Goal: Transaction & Acquisition: Download file/media

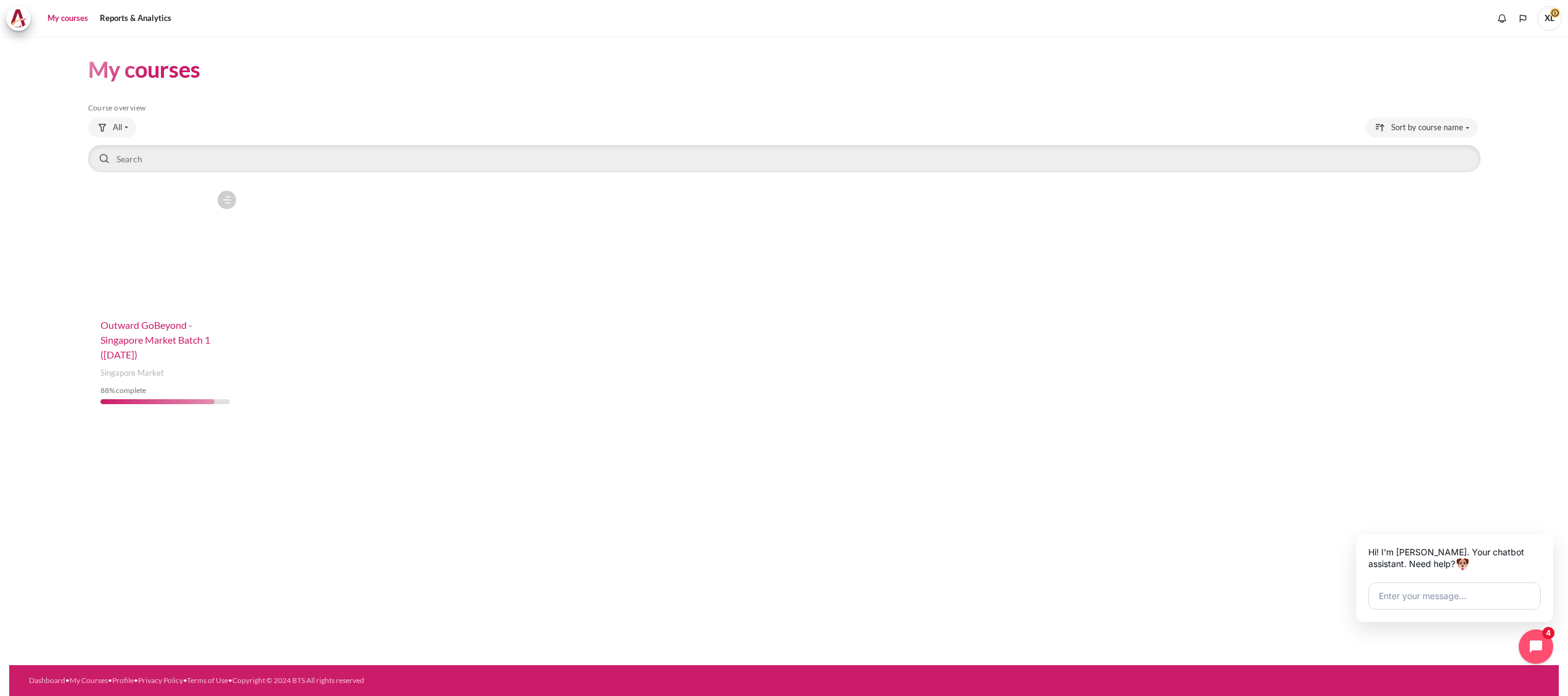
click at [163, 331] on span "Outward GoBeyond - Singapore Market Batch 1 ([DATE])" at bounding box center [155, 339] width 109 height 41
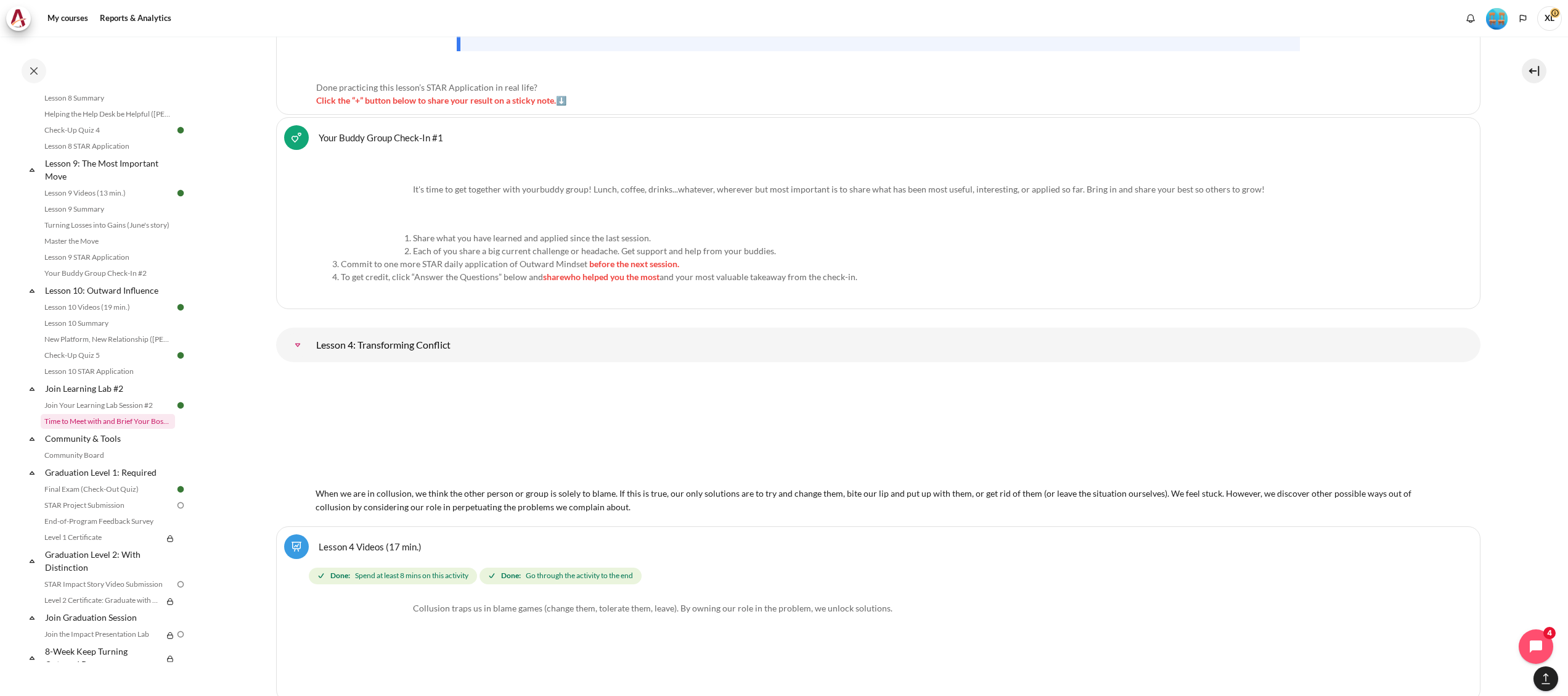
scroll to position [1043, 0]
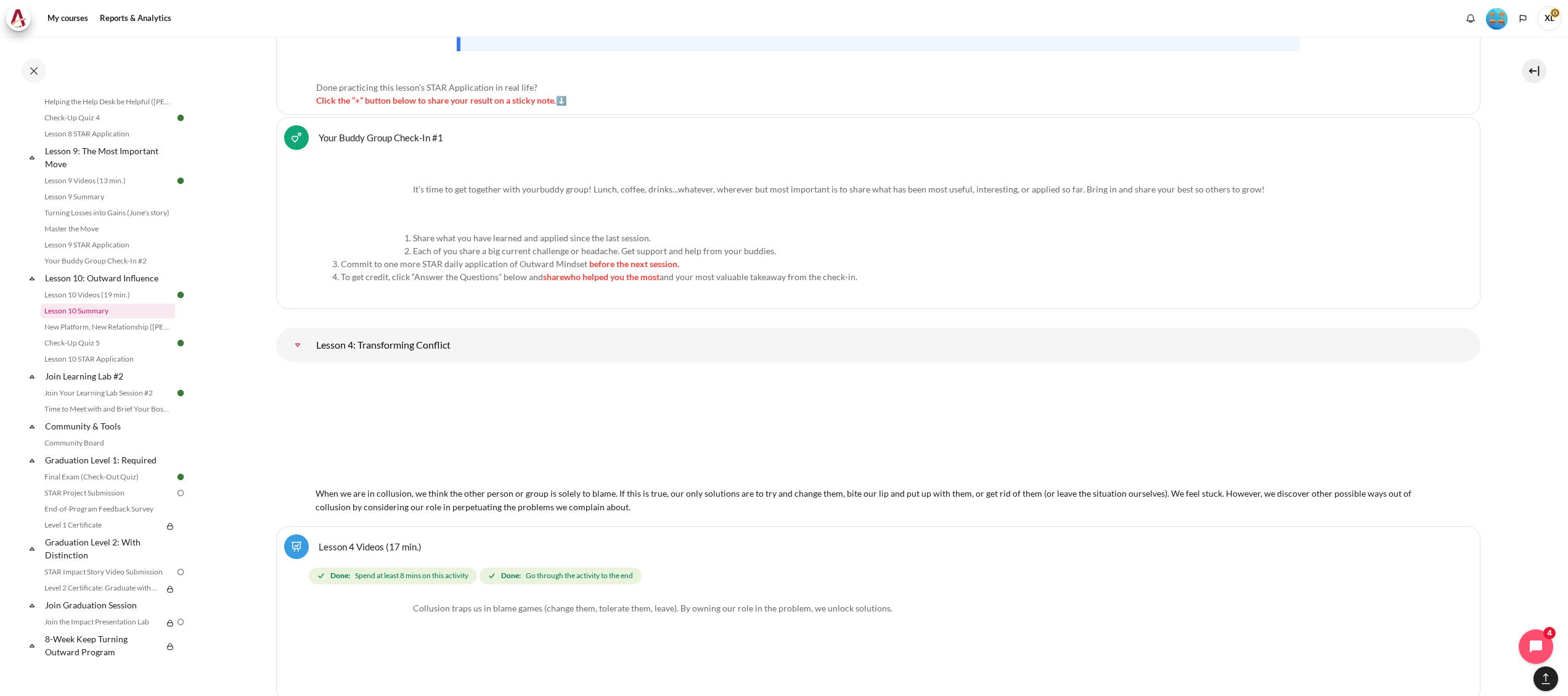
click at [98, 311] on link "Lesson 10 Summary" at bounding box center [107, 310] width 134 height 14
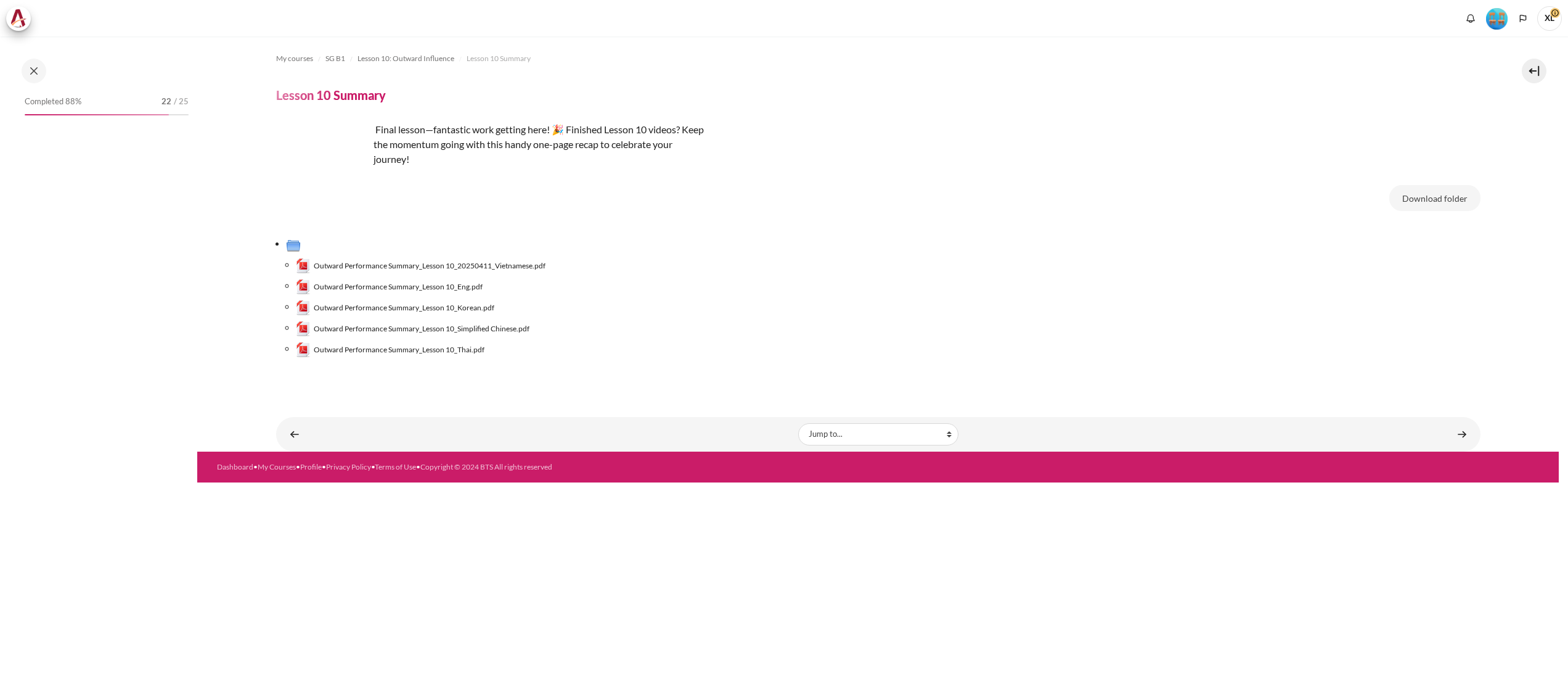
scroll to position [977, 0]
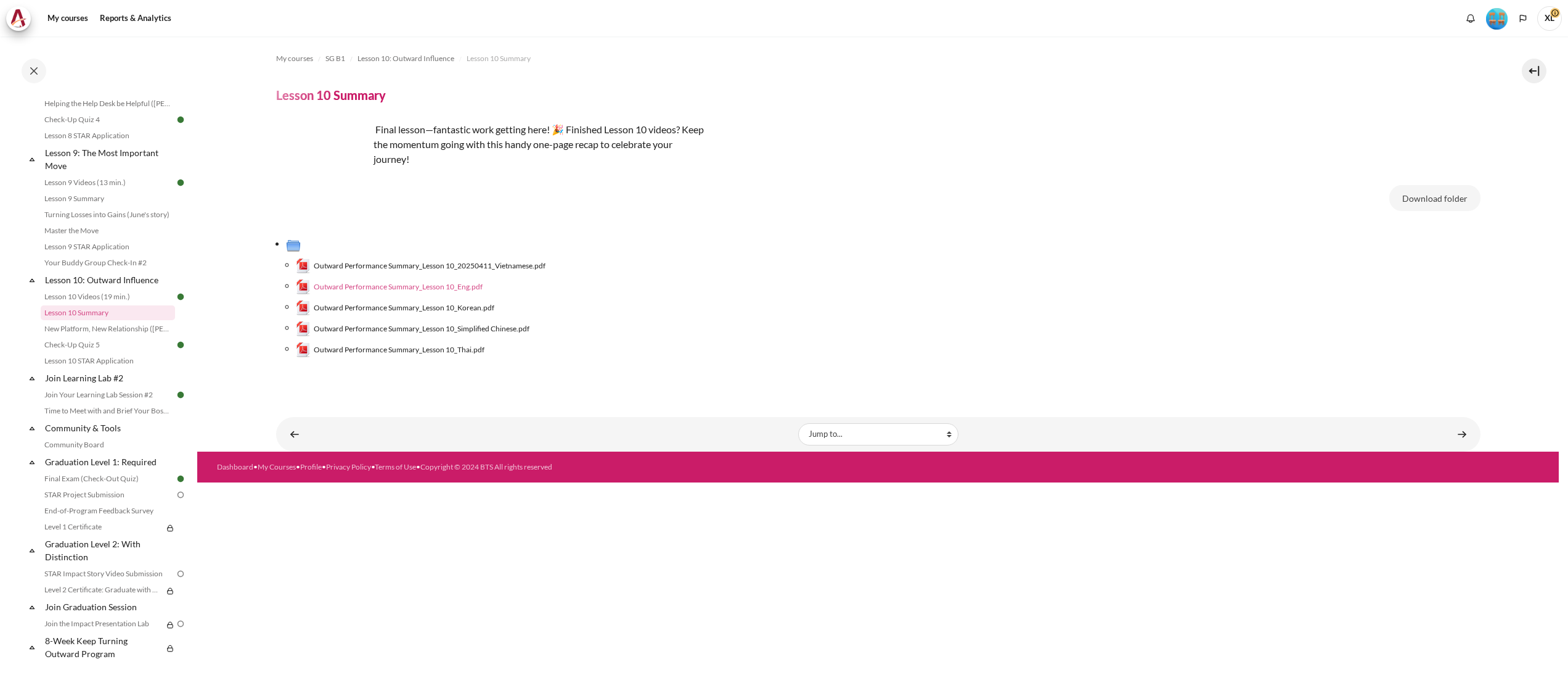
drag, startPoint x: 0, startPoint y: 0, endPoint x: 427, endPoint y: 286, distance: 513.9
click at [427, 286] on span "Outward Performance Summary_Lesson 10_Eng.pdf" at bounding box center [398, 287] width 169 height 12
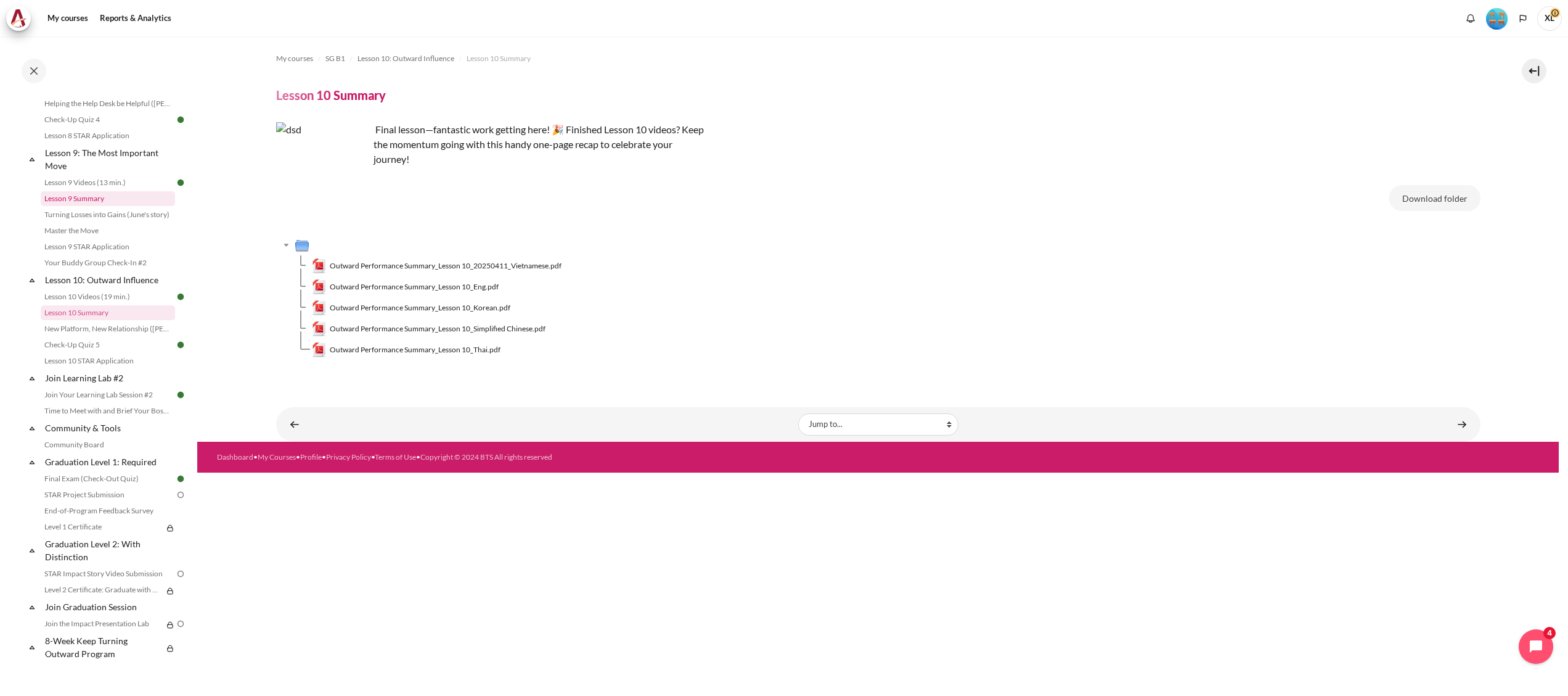
click at [87, 206] on link "Lesson 9 Summary" at bounding box center [107, 197] width 134 height 14
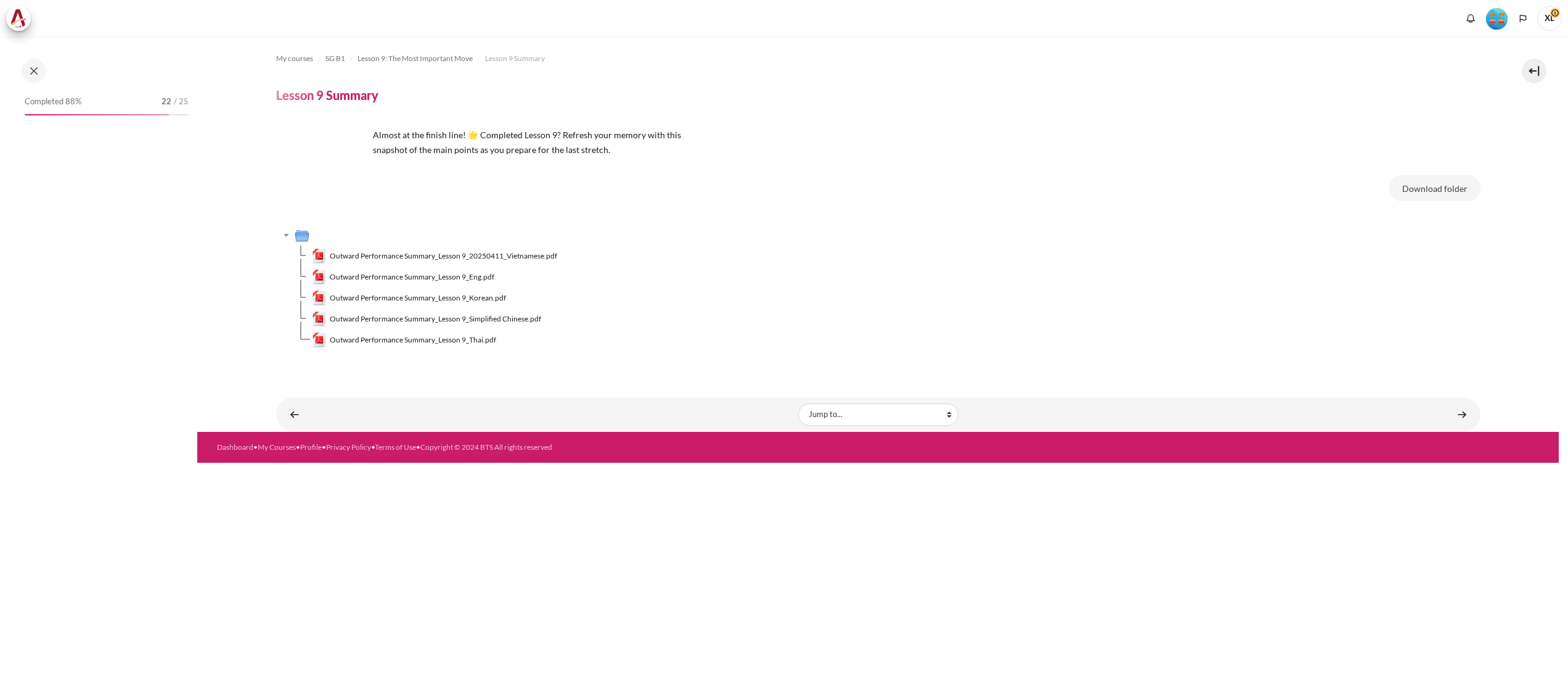
scroll to position [863, 0]
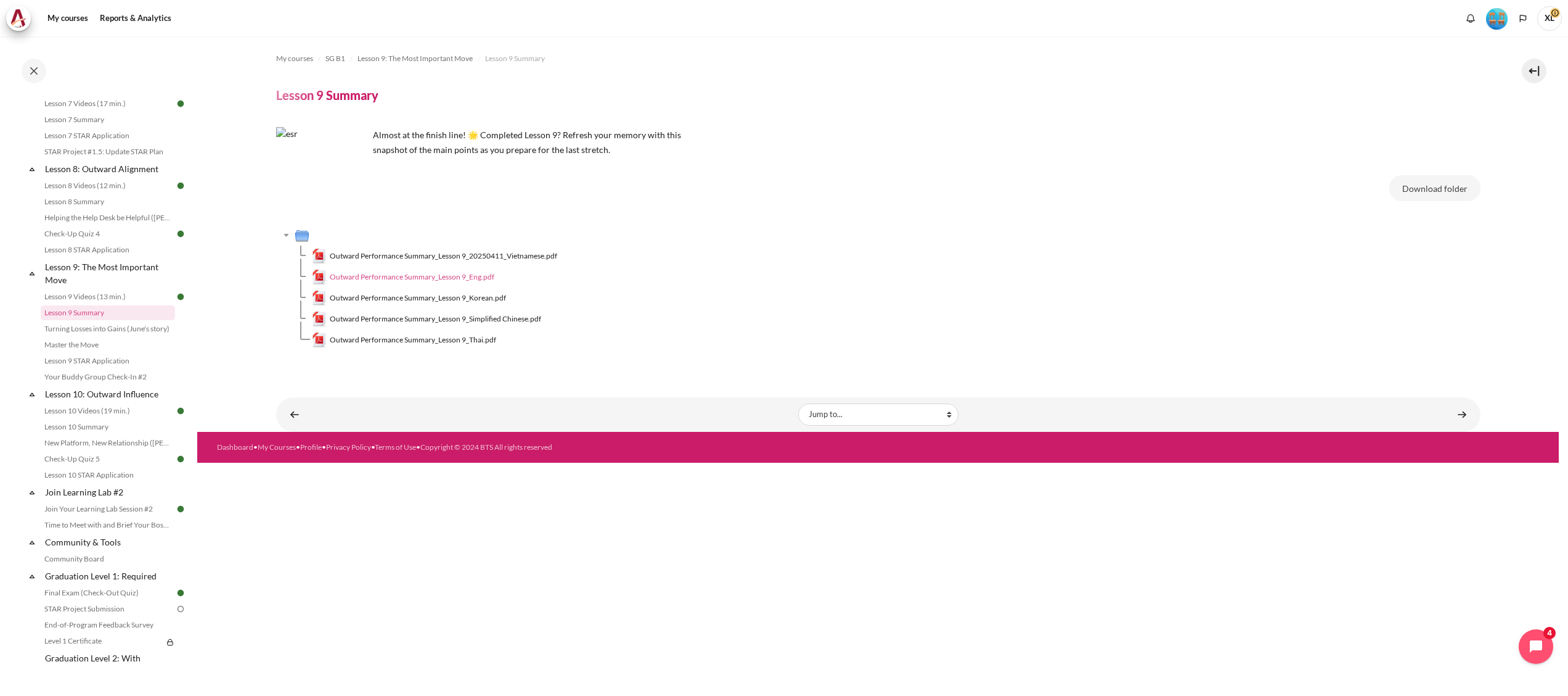
click at [444, 282] on span "Outward Performance Summary_Lesson 9_Eng.pdf" at bounding box center [412, 277] width 165 height 12
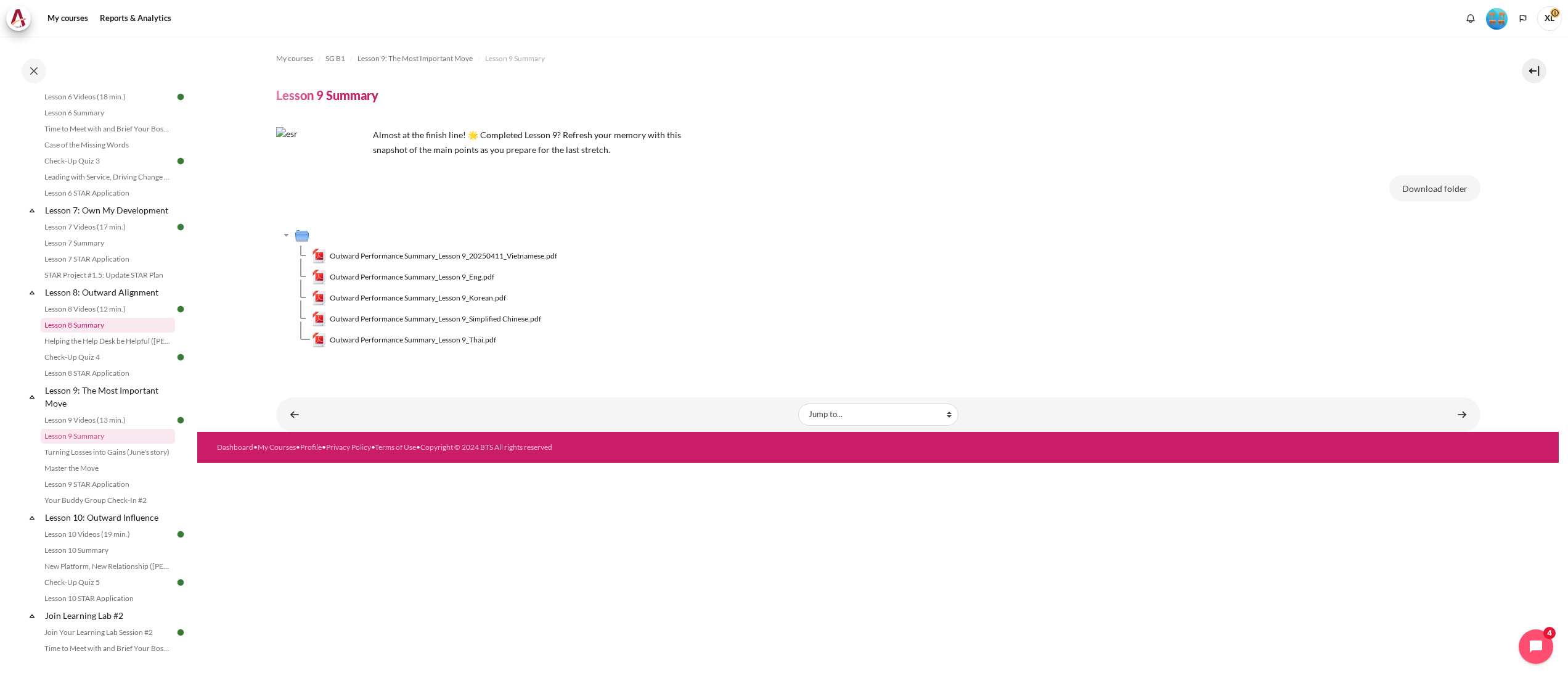
click at [97, 333] on link "Lesson 8 Summary" at bounding box center [107, 324] width 134 height 14
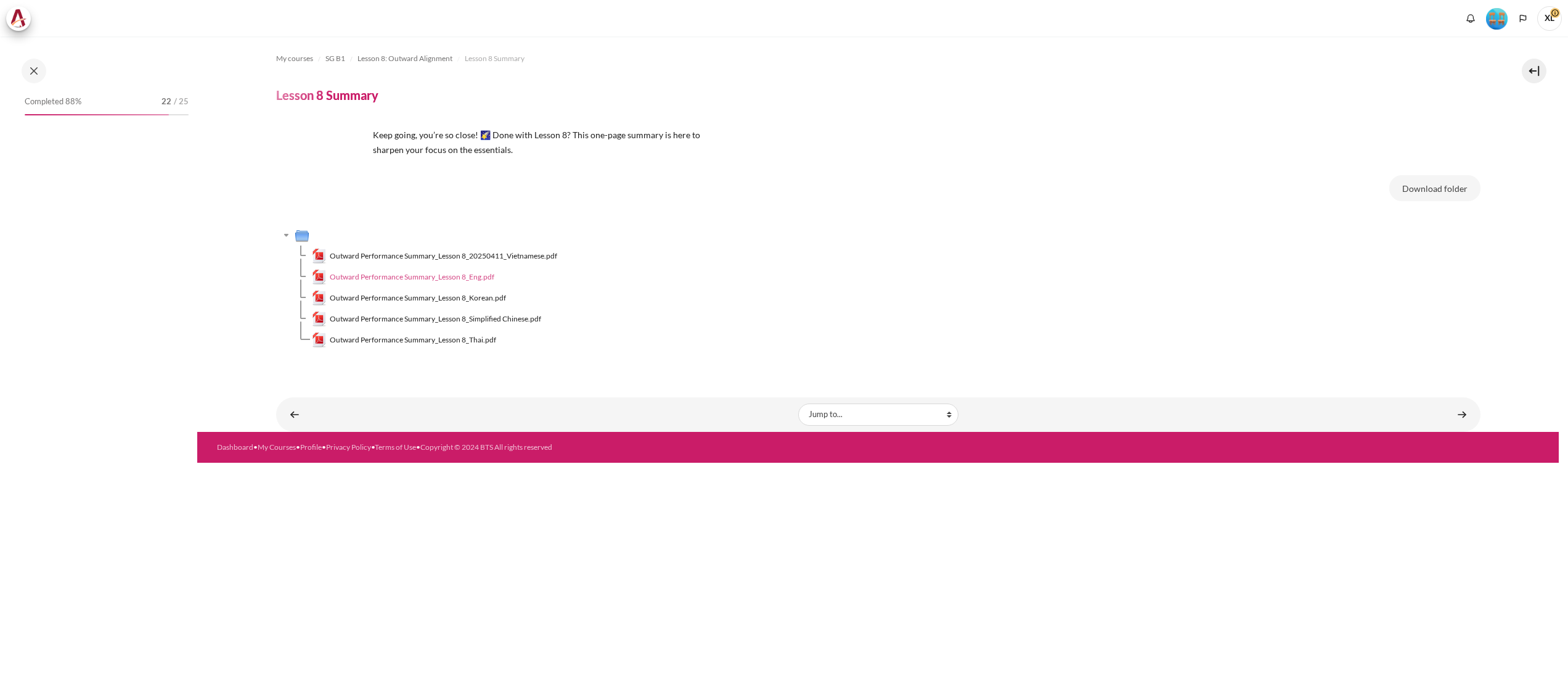
scroll to position [753, 0]
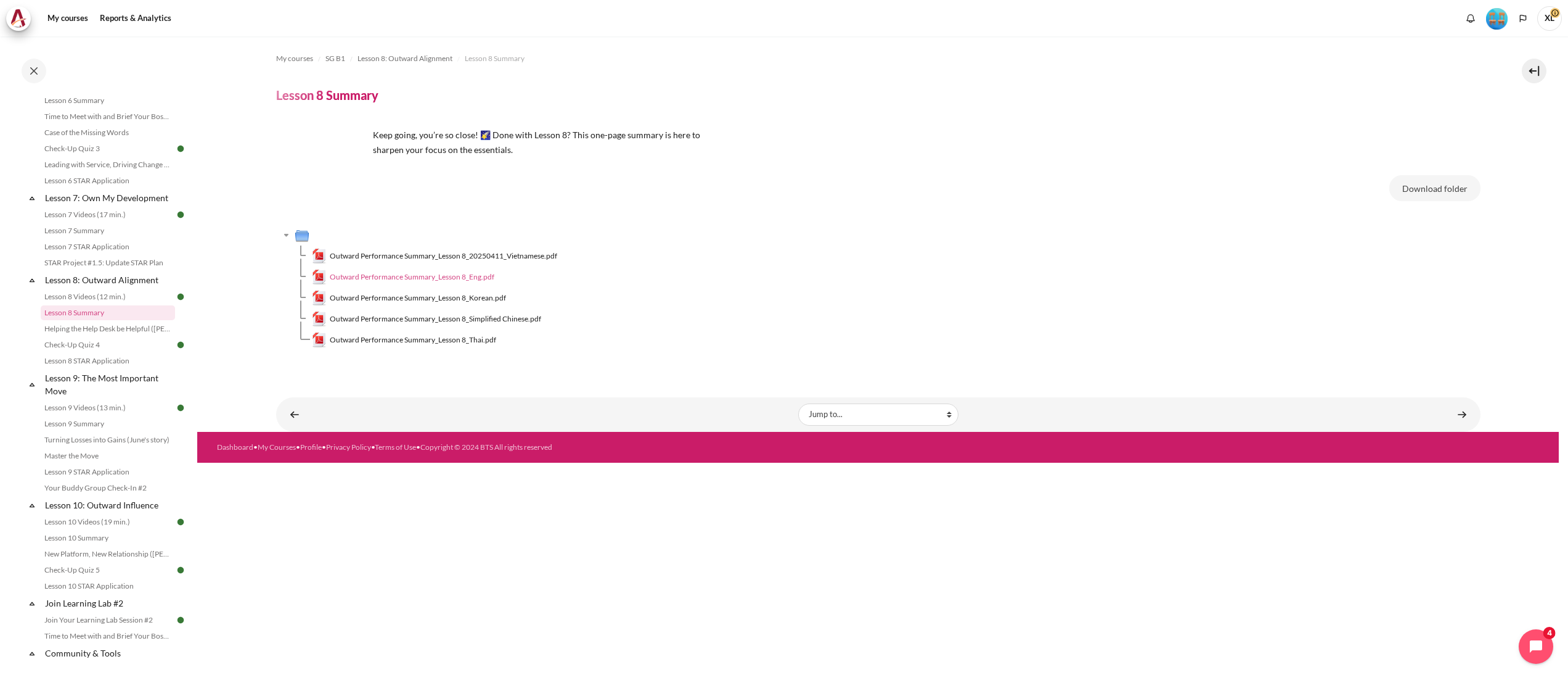
click at [434, 279] on span "Outward Performance Summary_Lesson 8_Eng.pdf" at bounding box center [412, 277] width 165 height 12
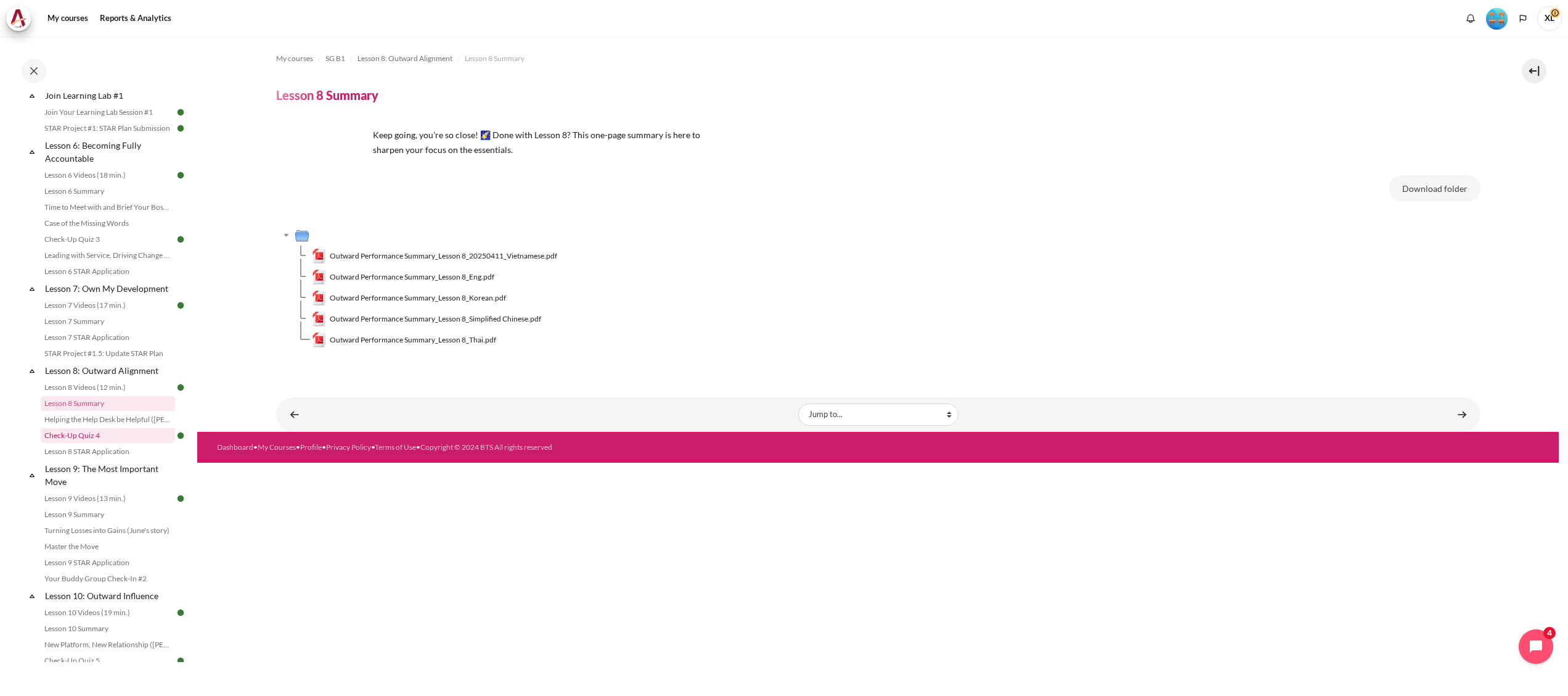
scroll to position [629, 0]
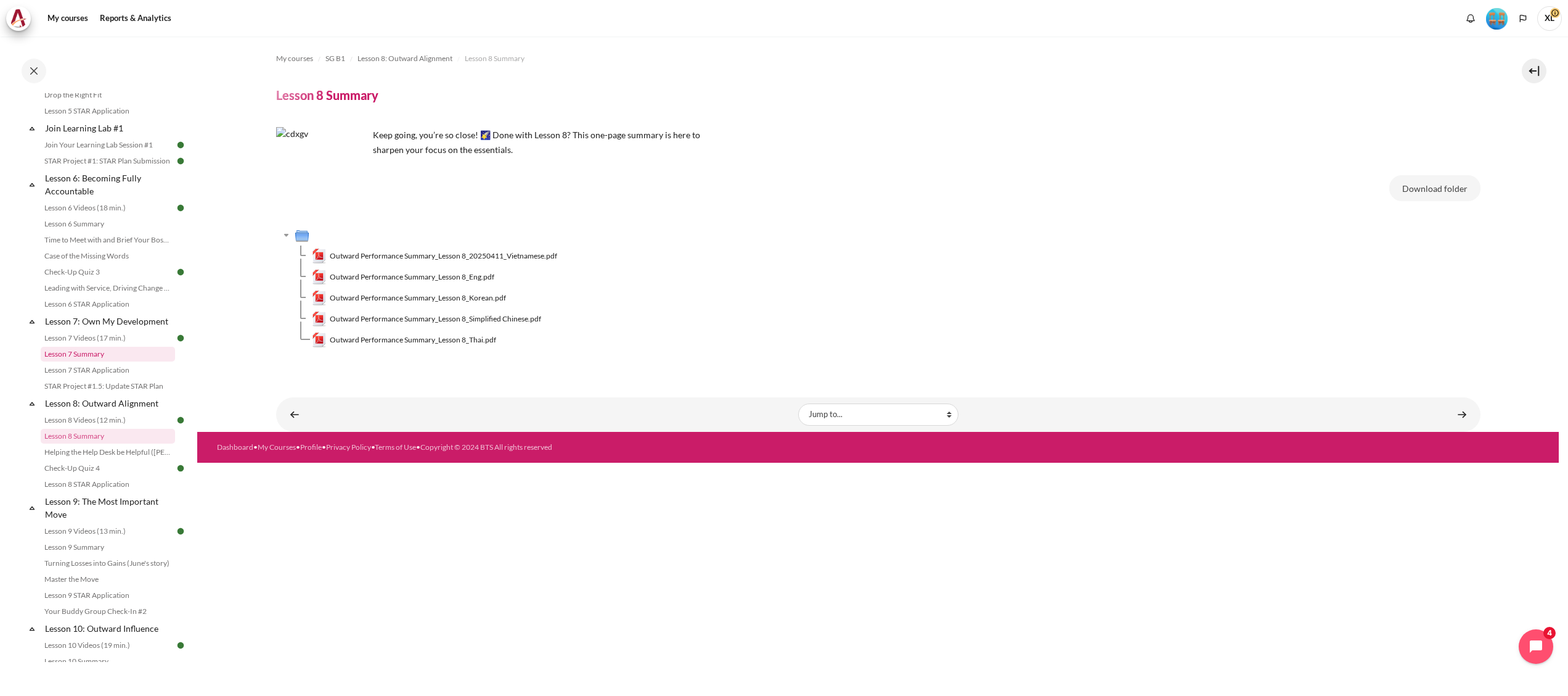
click at [92, 361] on link "Lesson 7 Summary" at bounding box center [107, 353] width 134 height 14
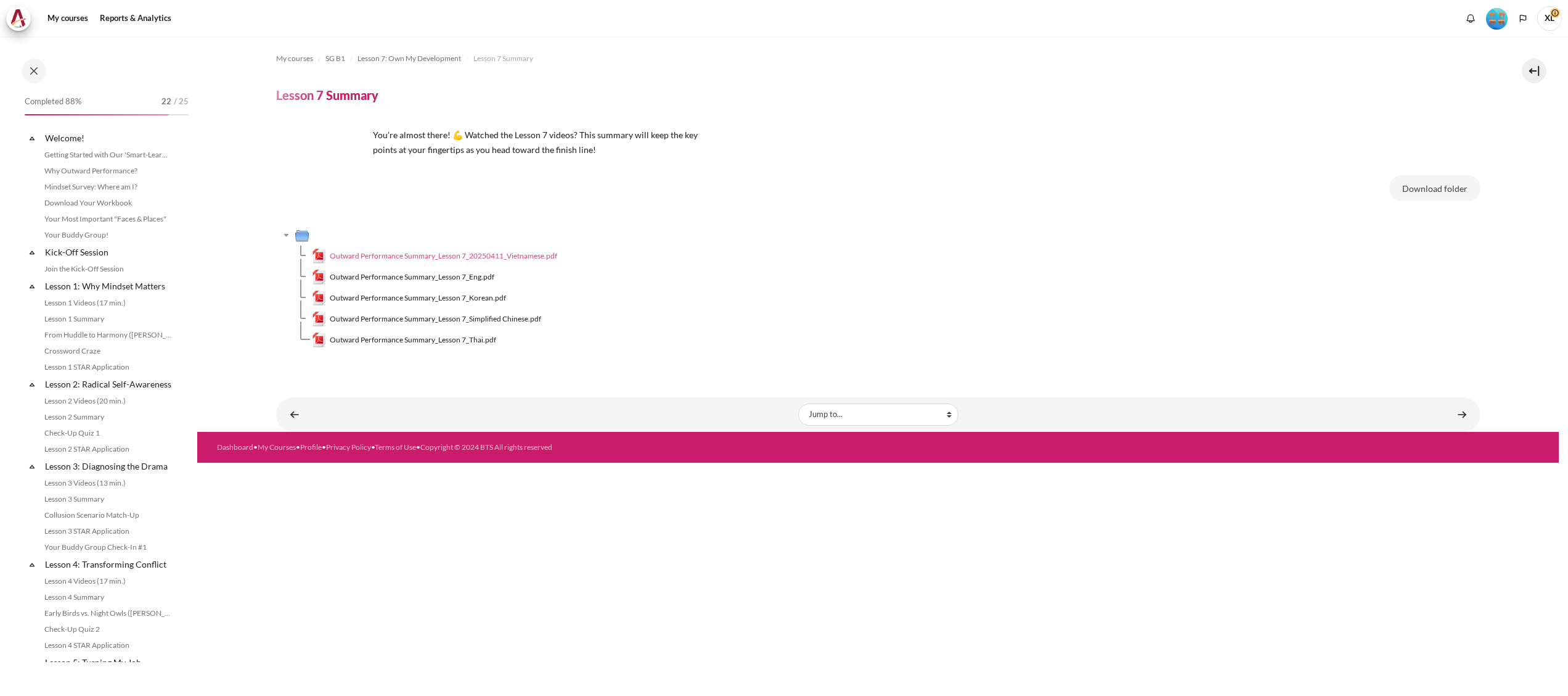
scroll to position [669, 0]
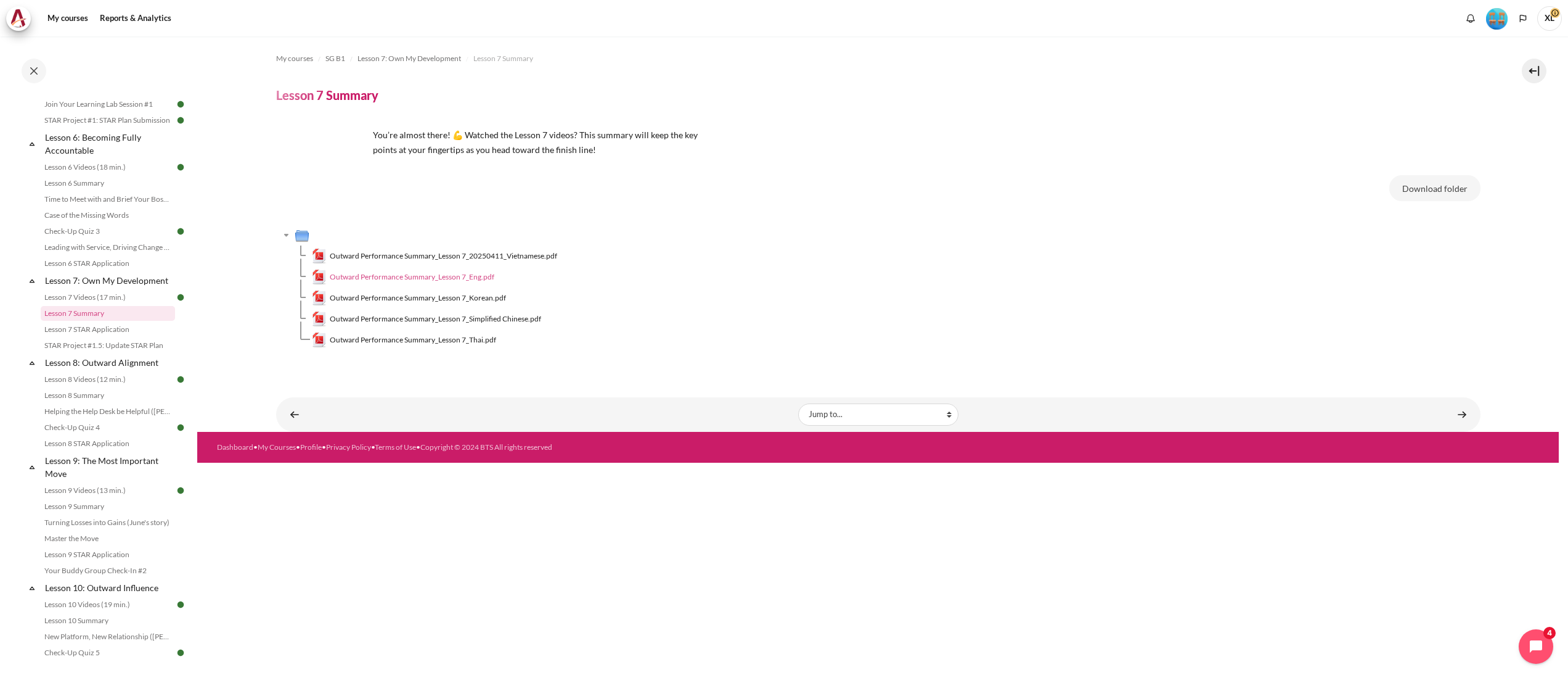
click at [453, 277] on span "Outward Performance Summary_Lesson 7_Eng.pdf" at bounding box center [412, 277] width 165 height 12
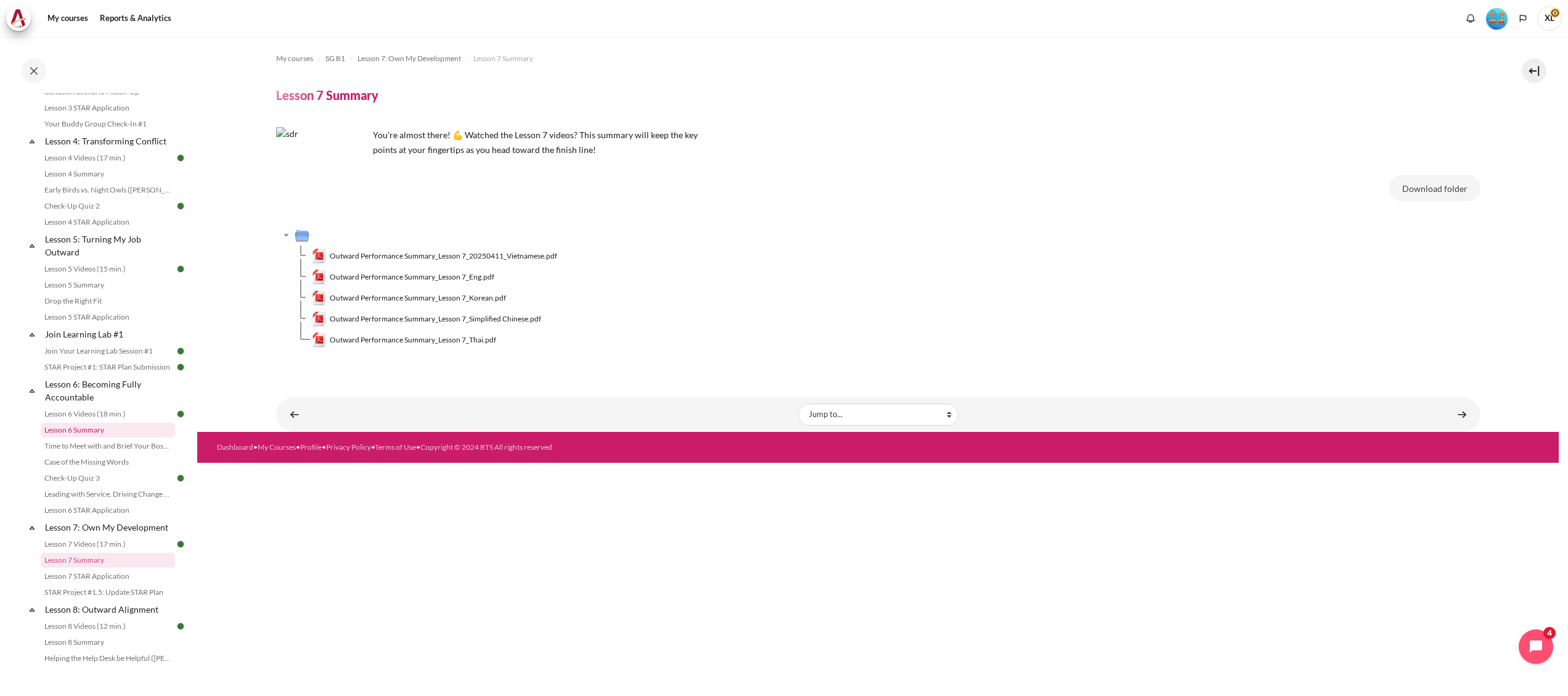
click at [95, 437] on link "Lesson 6 Summary" at bounding box center [107, 429] width 134 height 14
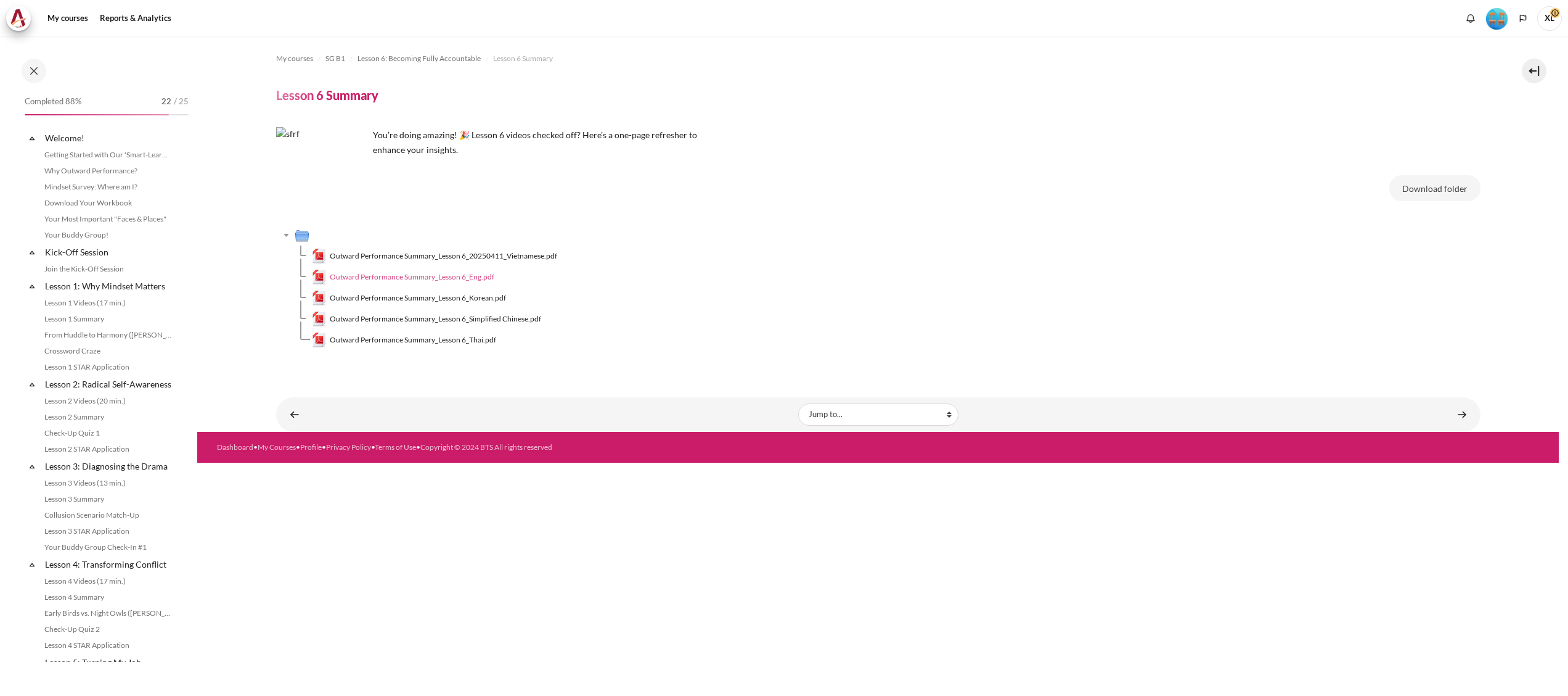
scroll to position [526, 0]
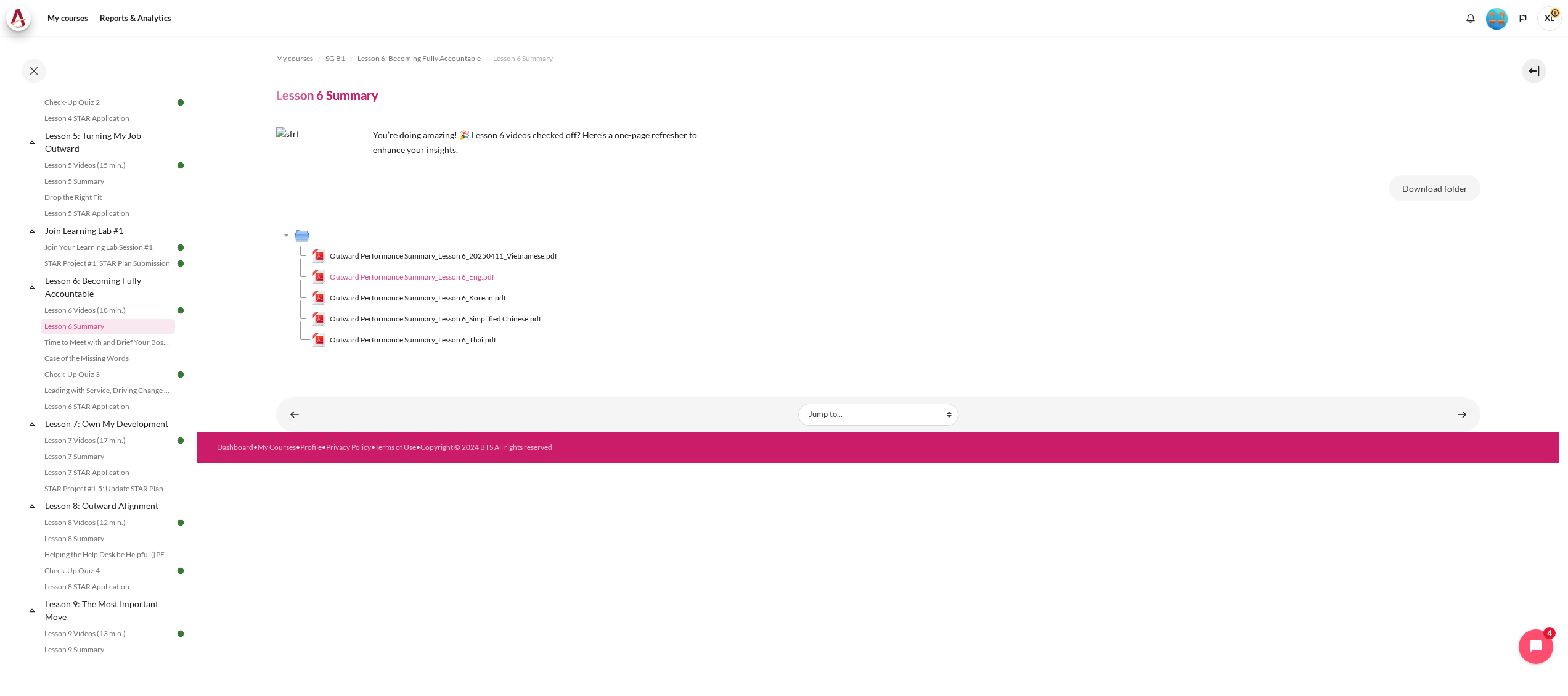
click at [447, 280] on span "Outward Performance Summary_Lesson 6_Eng.pdf" at bounding box center [412, 277] width 165 height 12
